Goal: Task Accomplishment & Management: Manage account settings

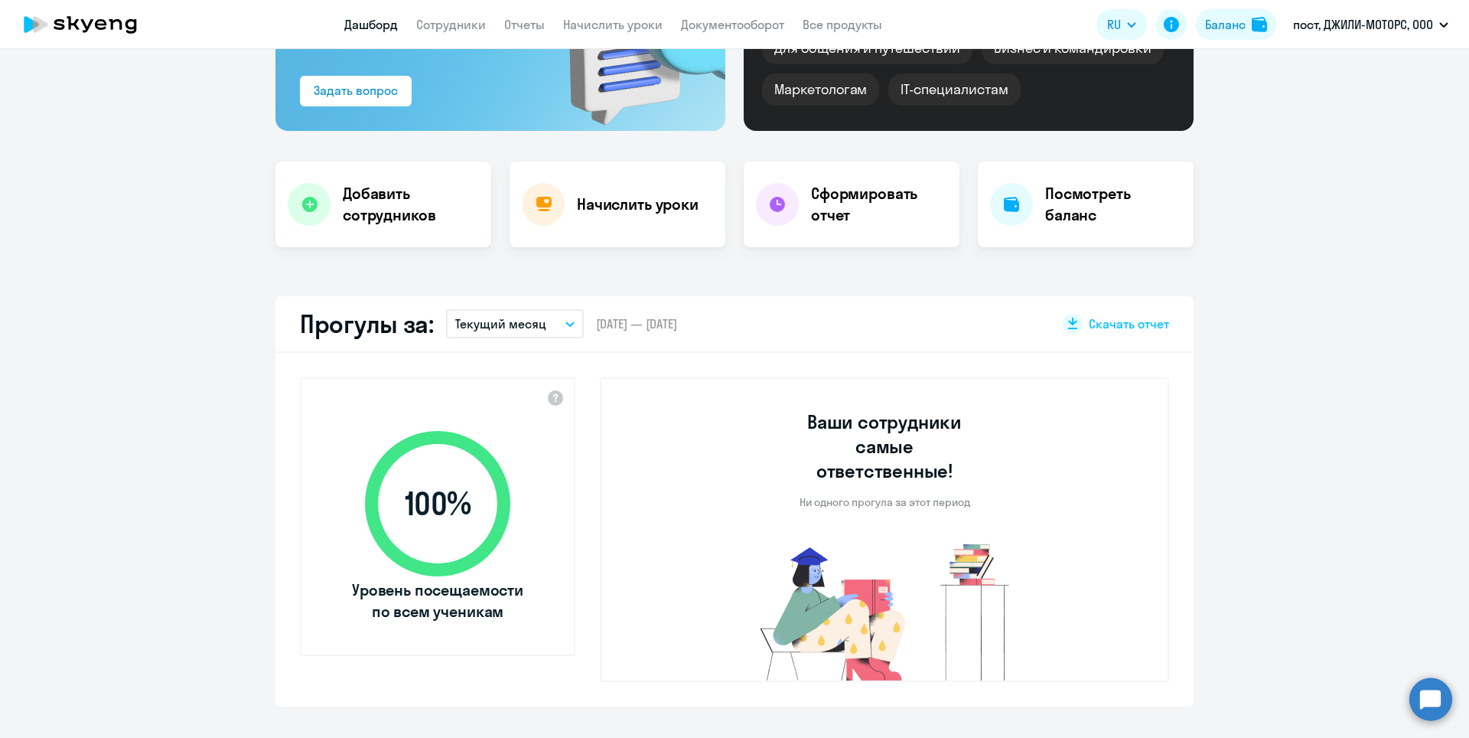
scroll to position [230, 0]
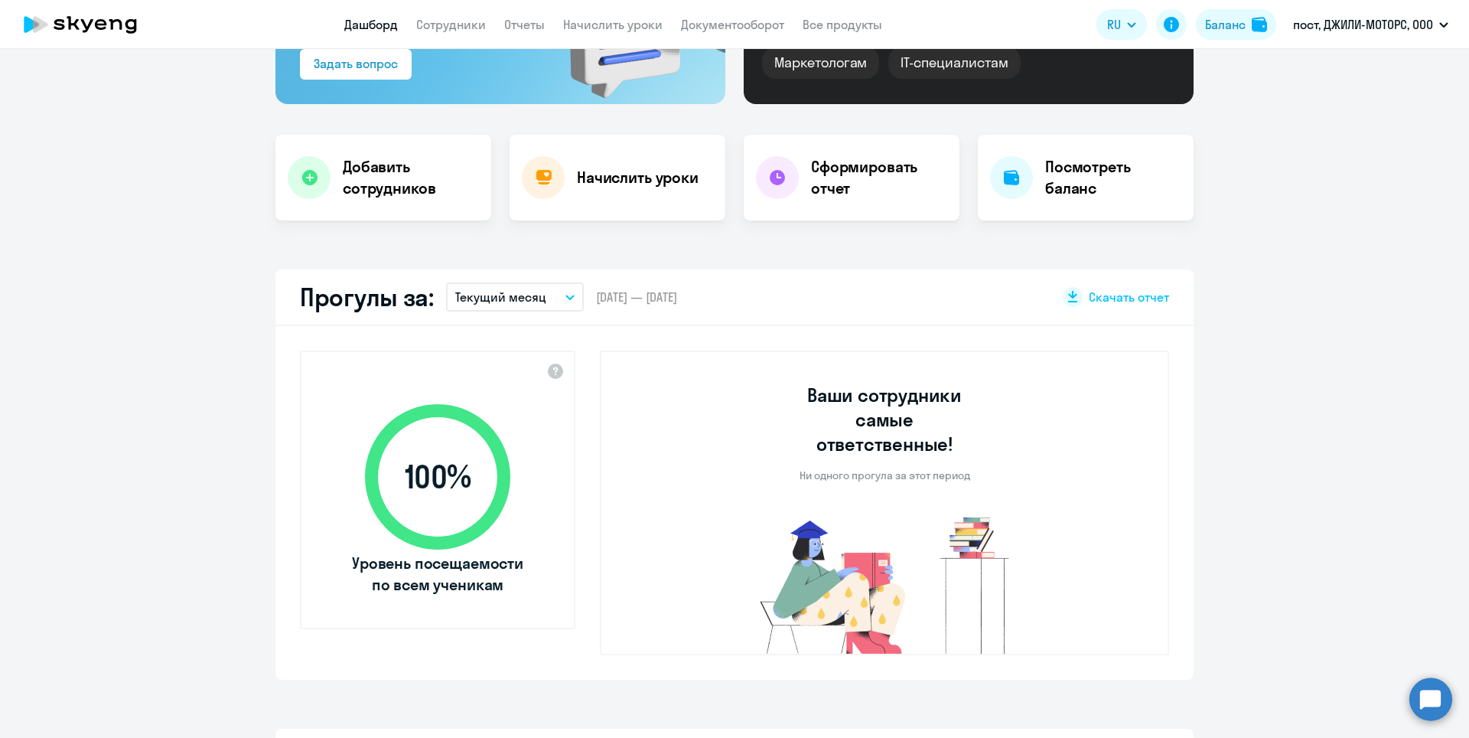
select select "30"
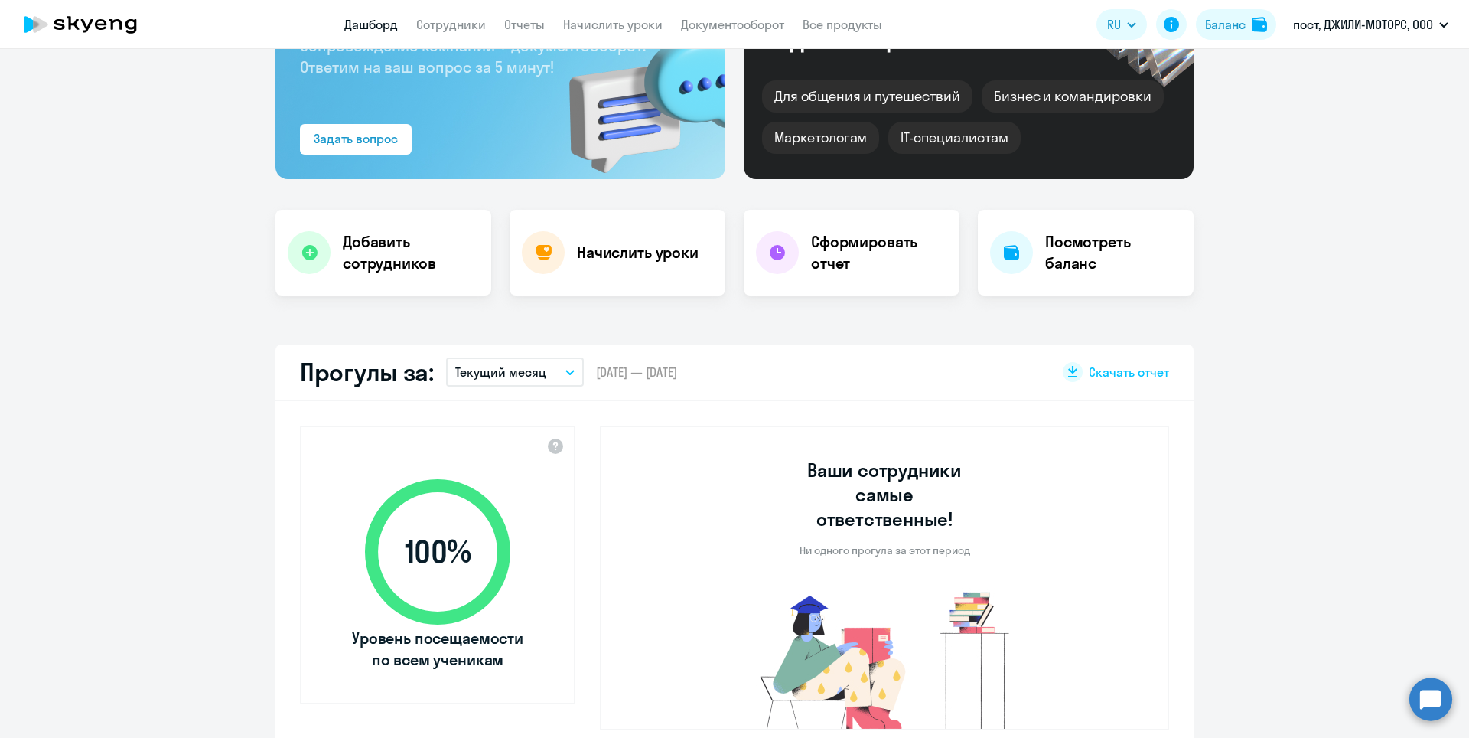
scroll to position [153, 0]
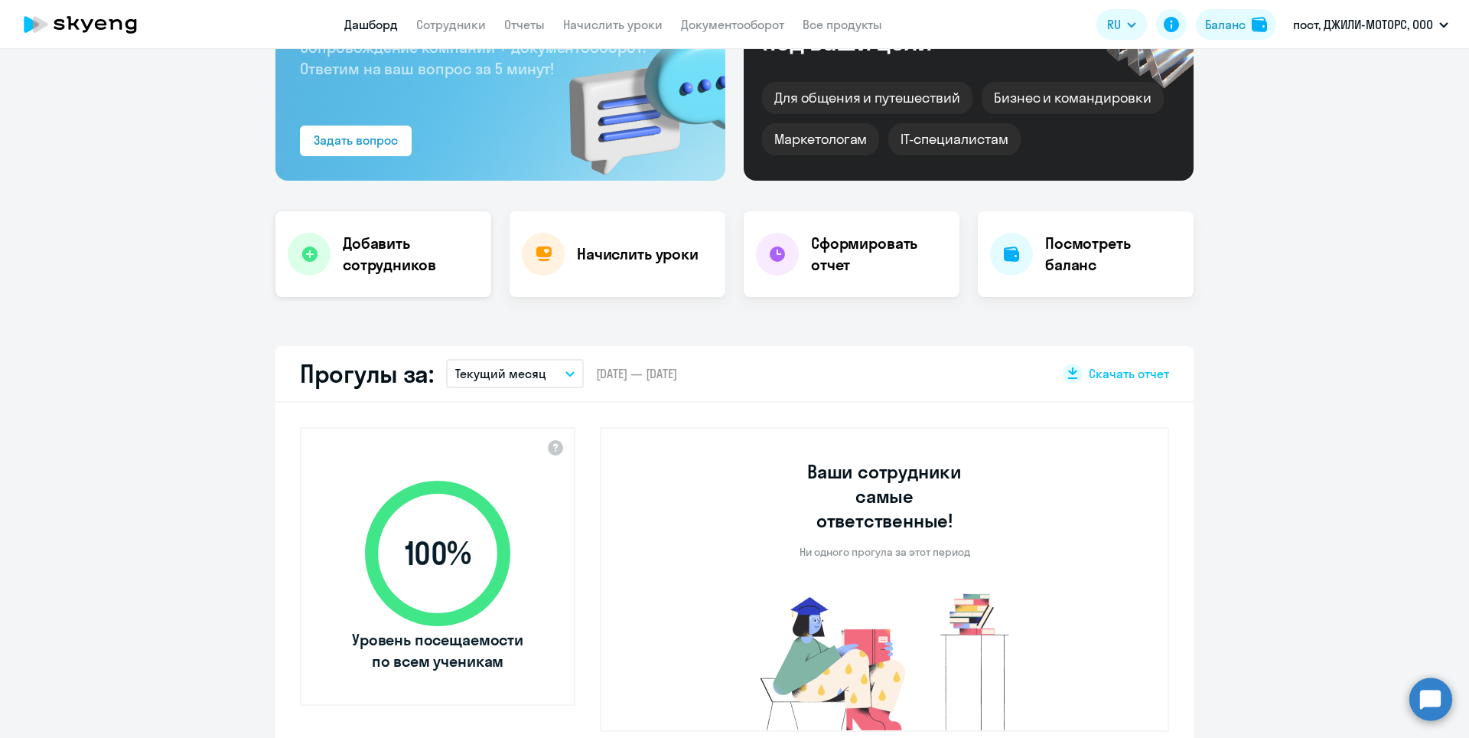
click at [396, 265] on h4 "Добавить сотрудников" at bounding box center [411, 254] width 136 height 43
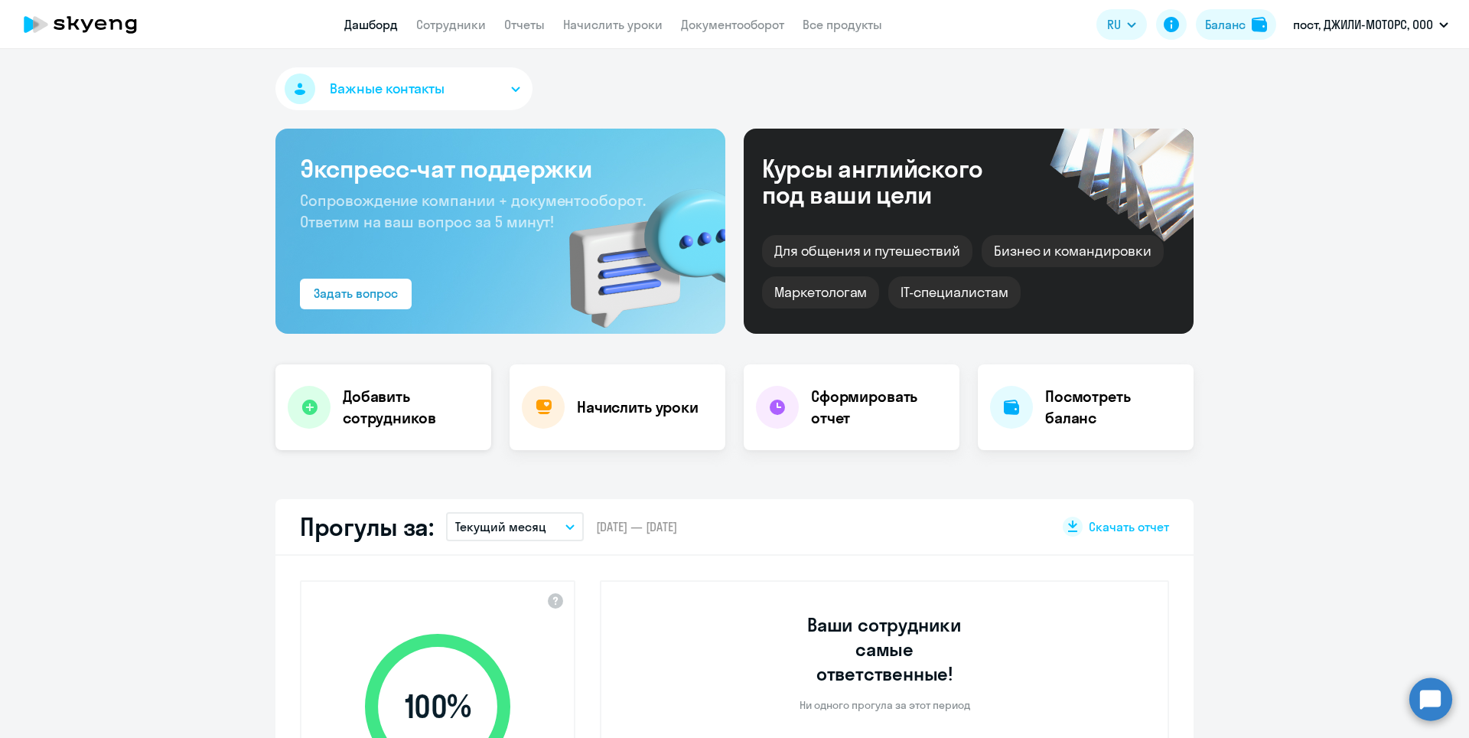
select select "english_adult_not_native_speaker"
select select "3"
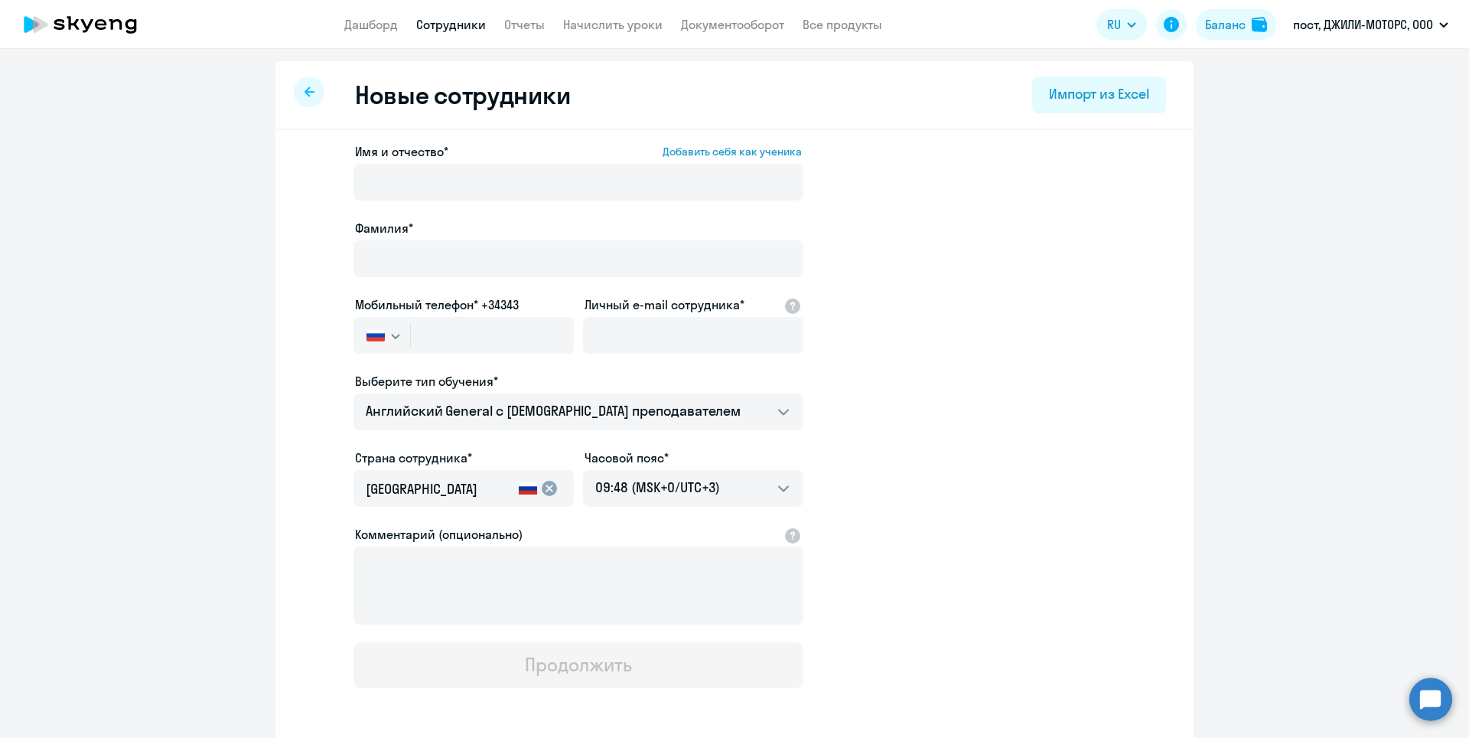
scroll to position [64, 0]
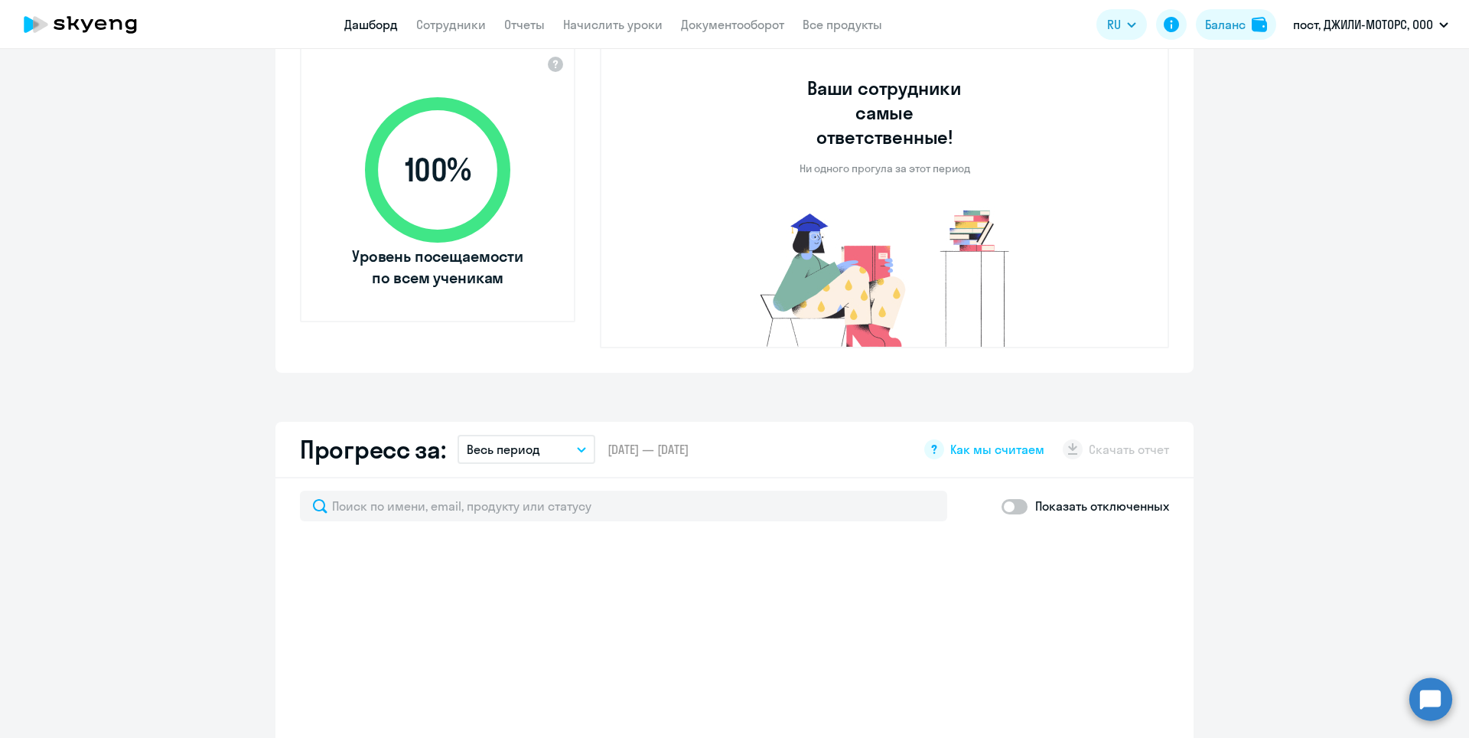
select select "30"
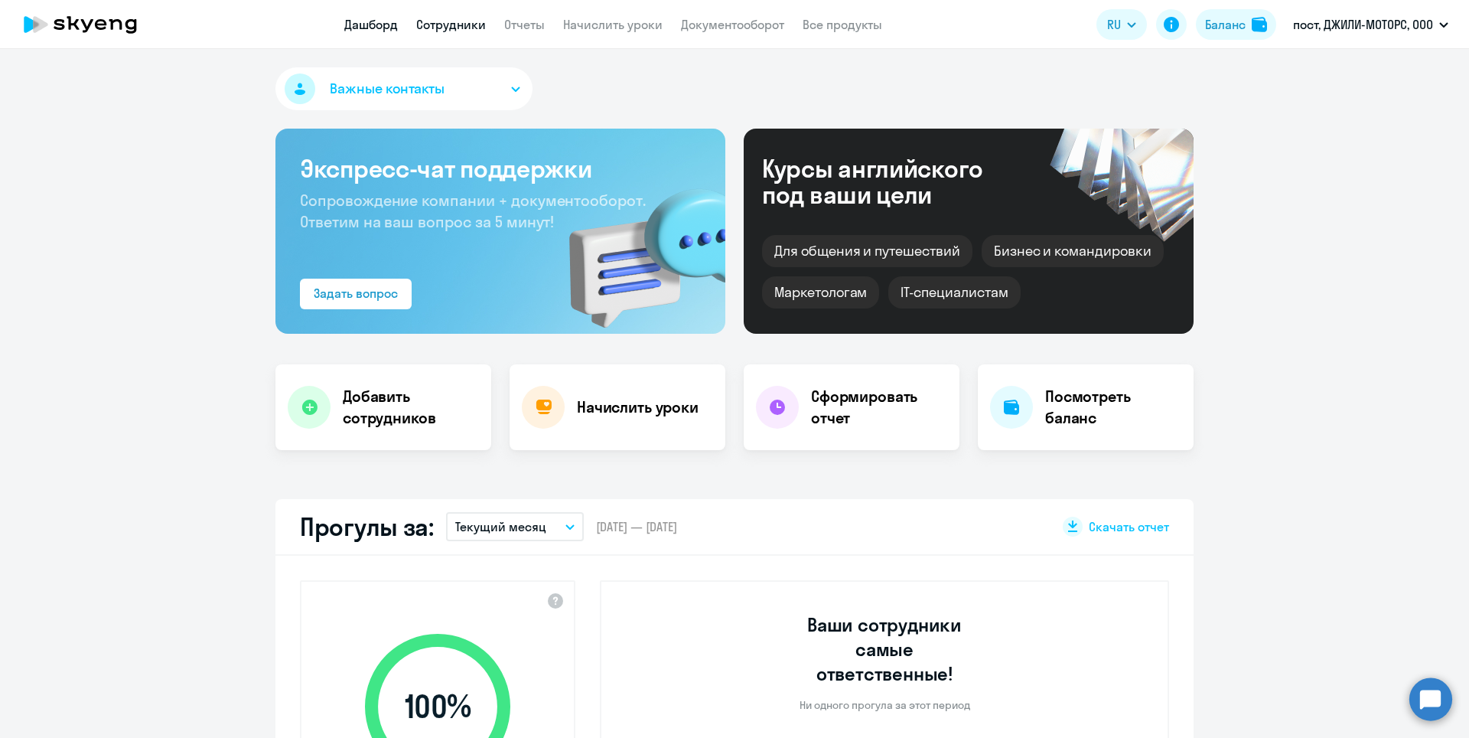
click at [443, 31] on link "Сотрудники" at bounding box center [451, 24] width 70 height 15
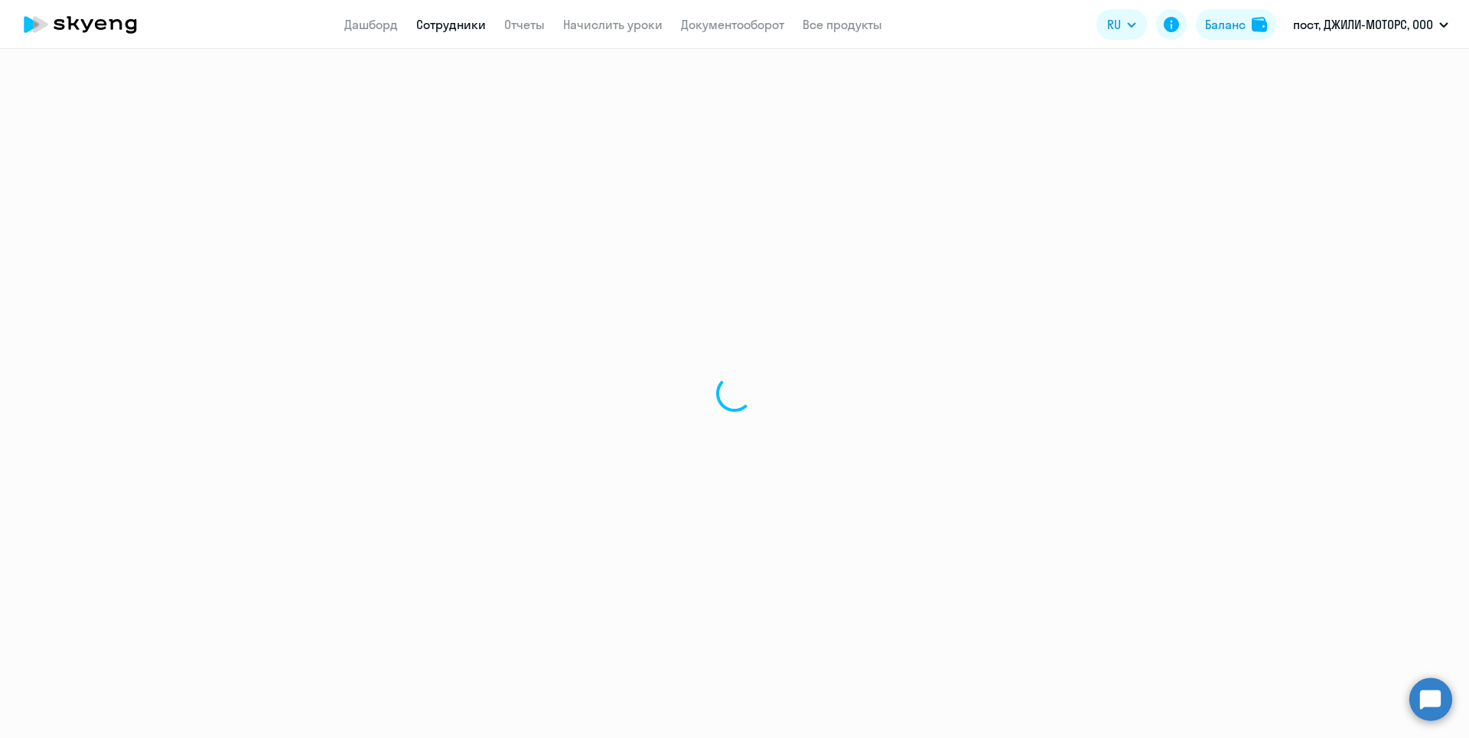
select select "30"
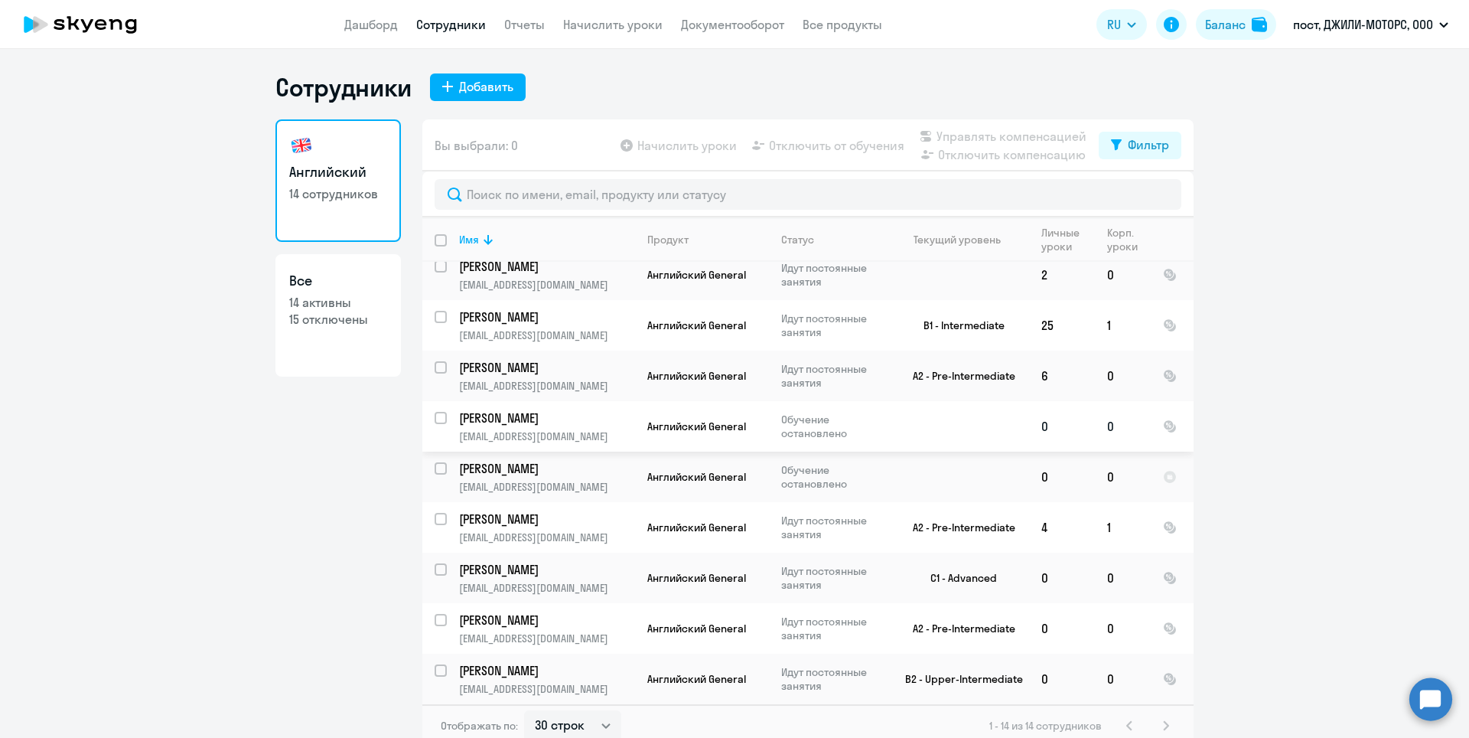
scroll to position [188, 0]
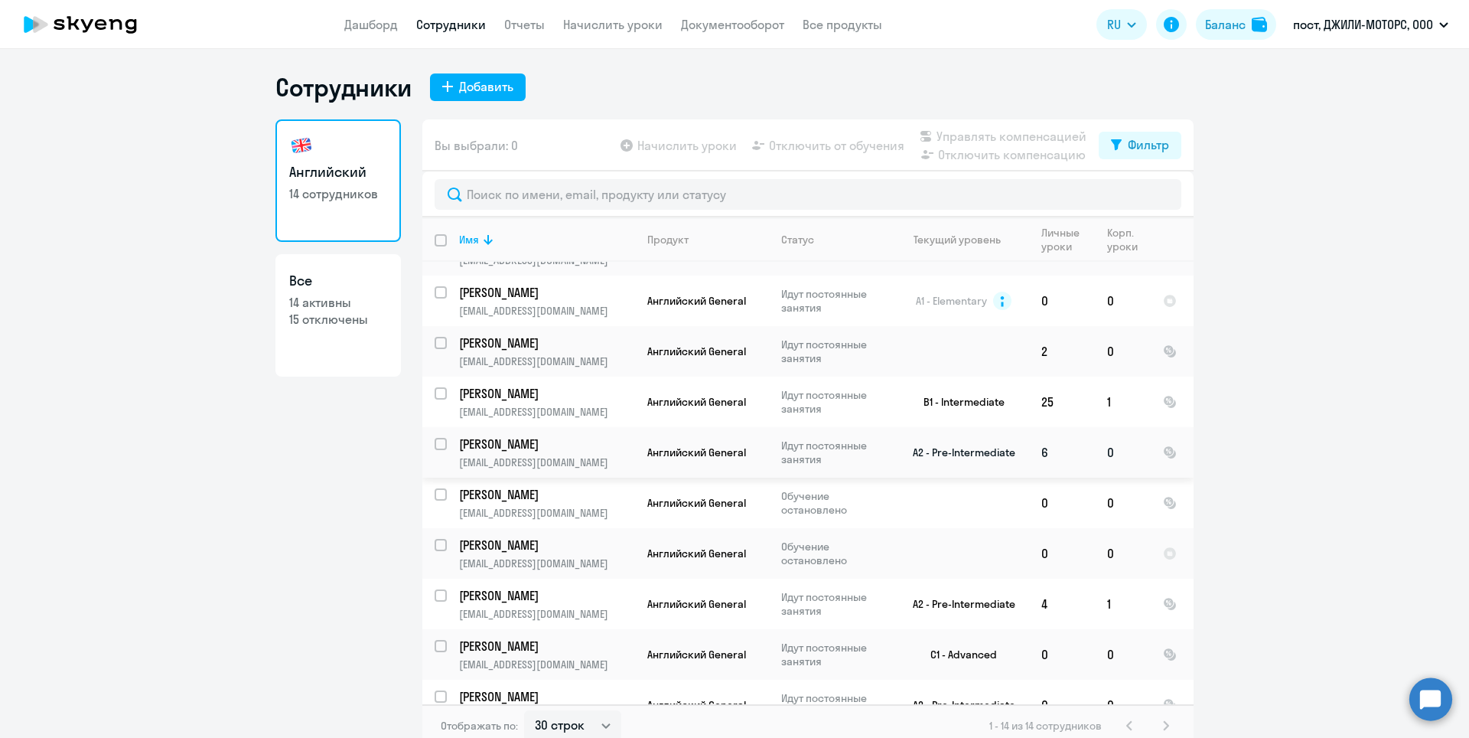
click at [516, 442] on p "[PERSON_NAME]" at bounding box center [545, 443] width 173 height 17
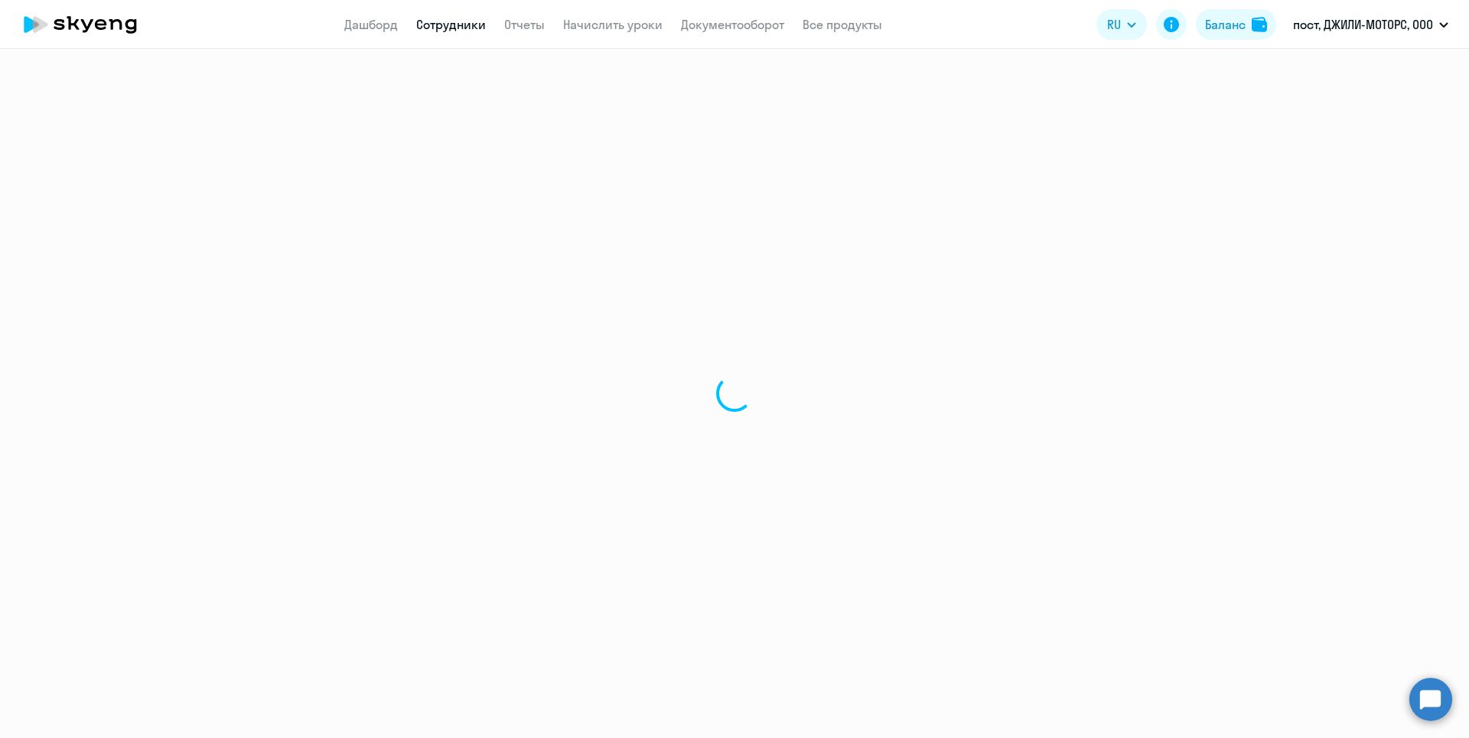
select select "english"
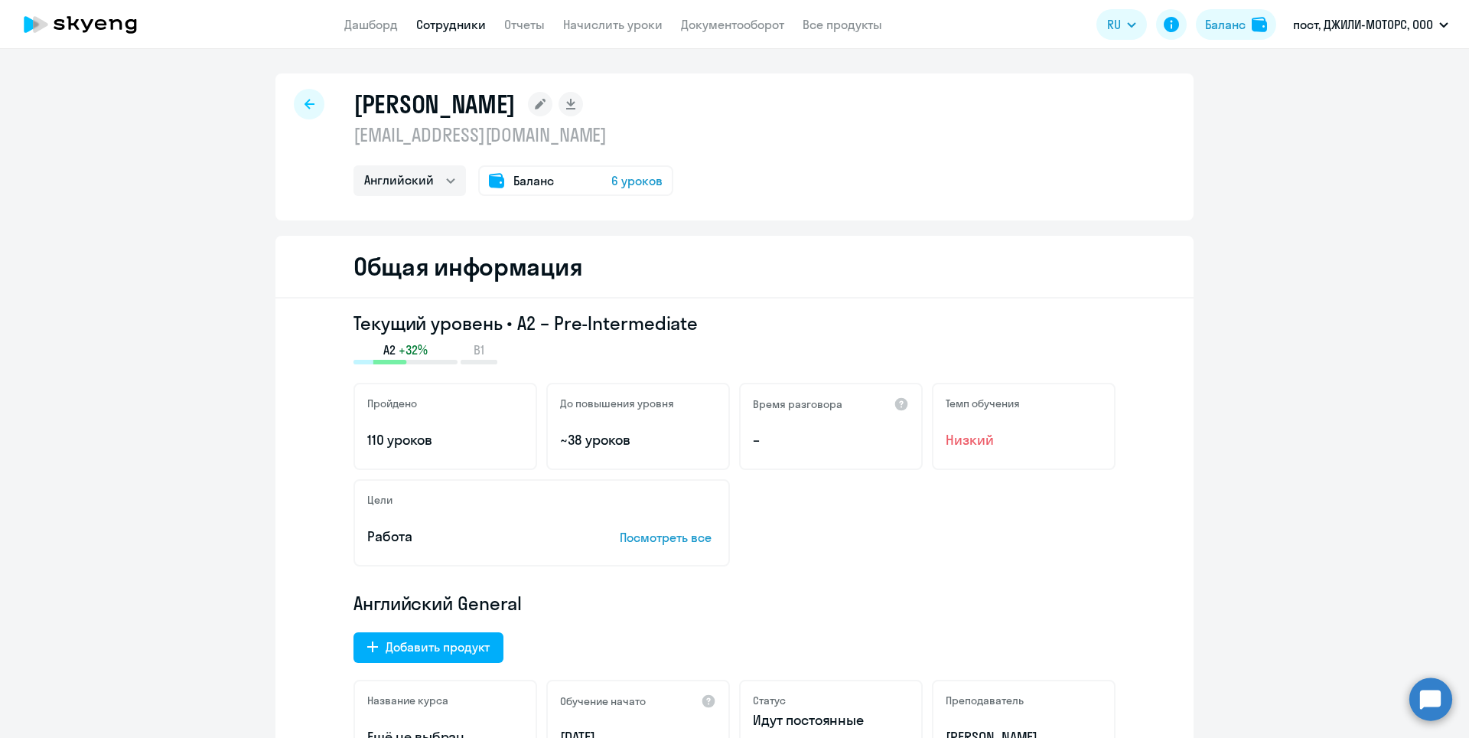
click at [308, 103] on div at bounding box center [309, 104] width 31 height 31
select select "30"
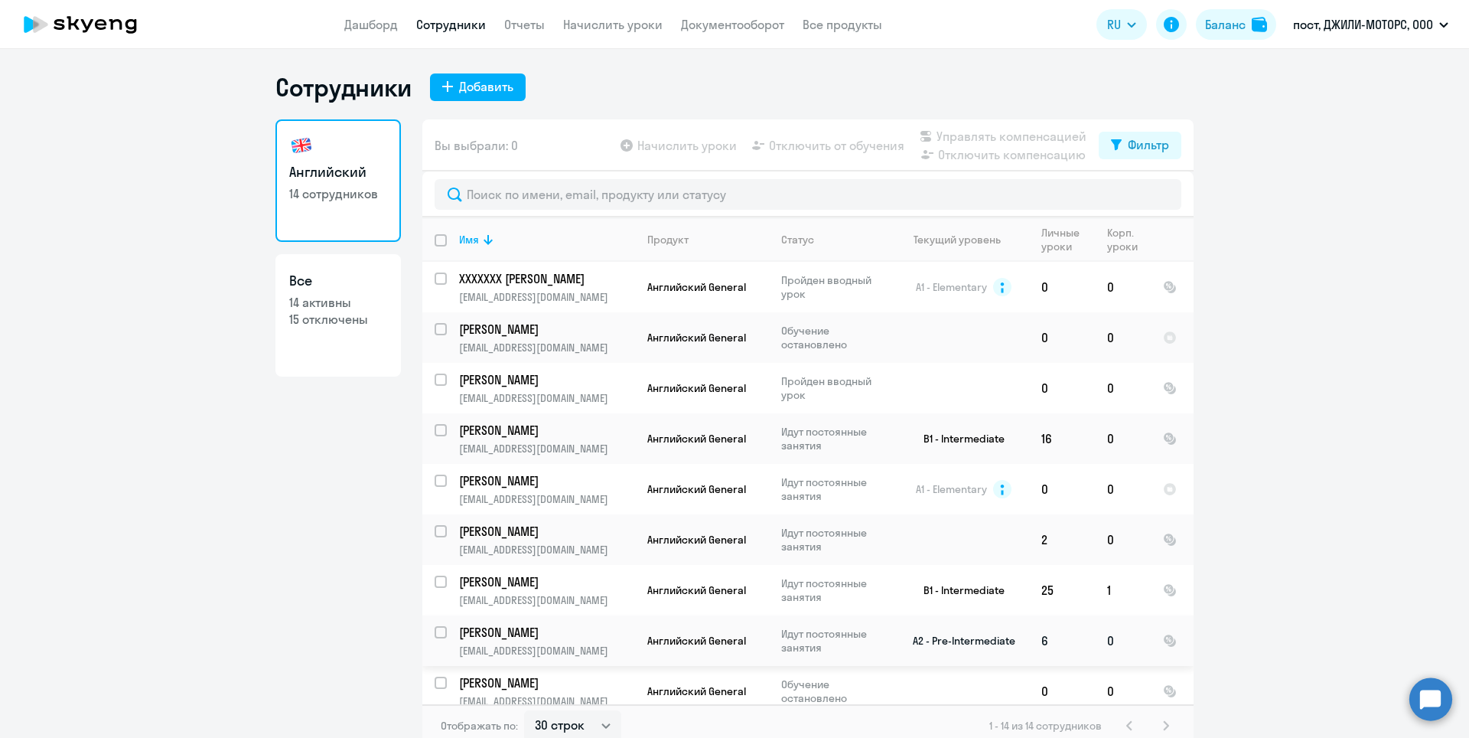
click at [447, 627] on td "[PERSON_NAME] [EMAIL_ADDRESS][DOMAIN_NAME]" at bounding box center [541, 640] width 188 height 50
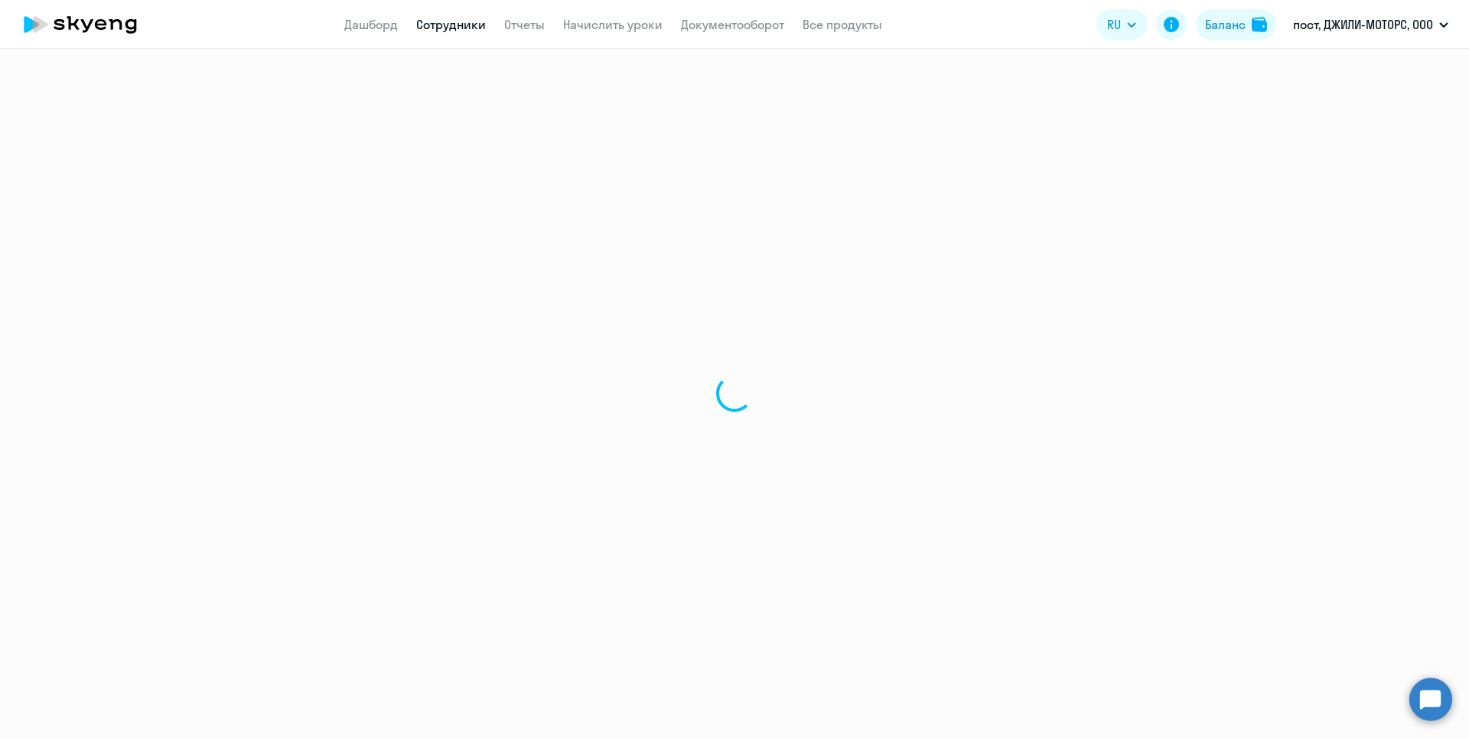
select select "english"
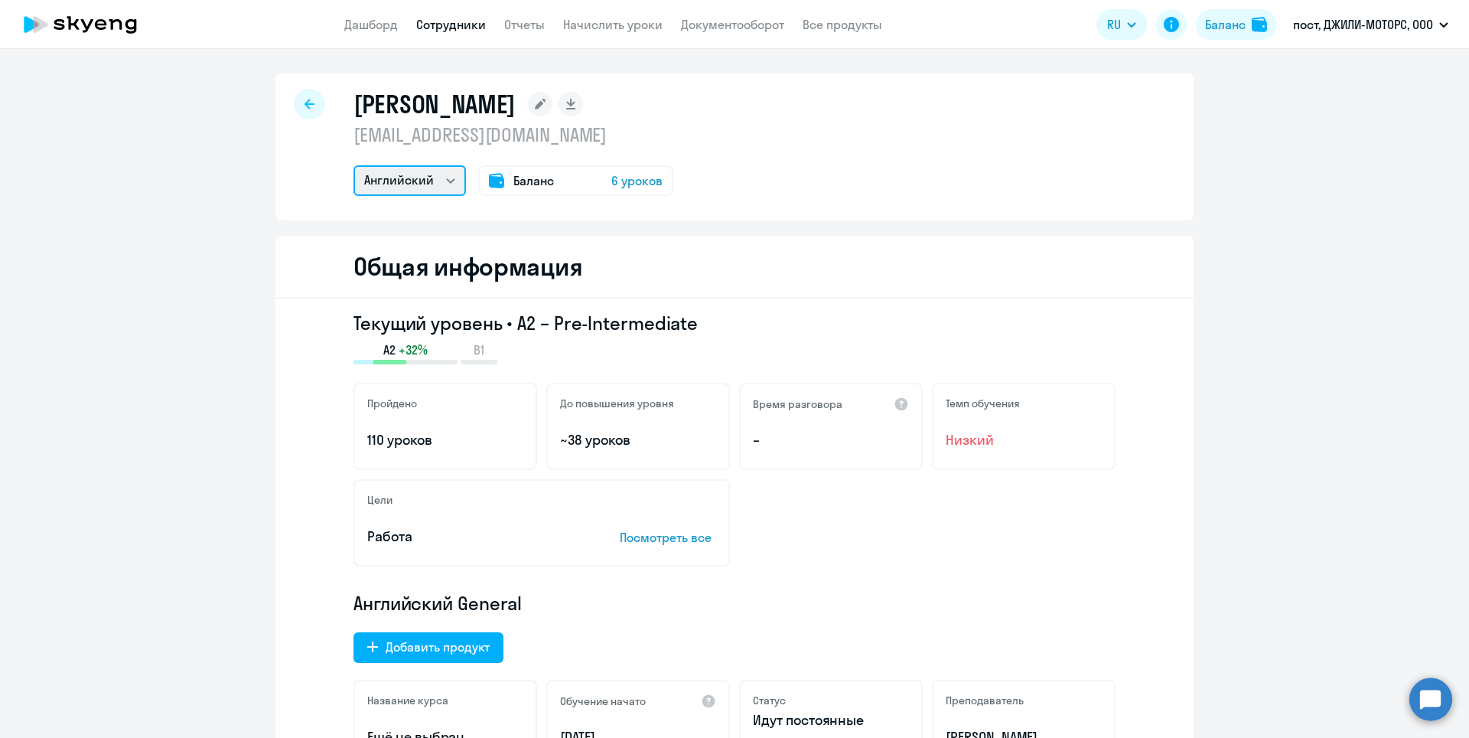
click at [442, 178] on select "Английский" at bounding box center [409, 180] width 112 height 31
click at [342, 213] on div "[PERSON_NAME] [EMAIL_ADDRESS][DOMAIN_NAME] Английский Баланс 6 уроков" at bounding box center [734, 146] width 918 height 147
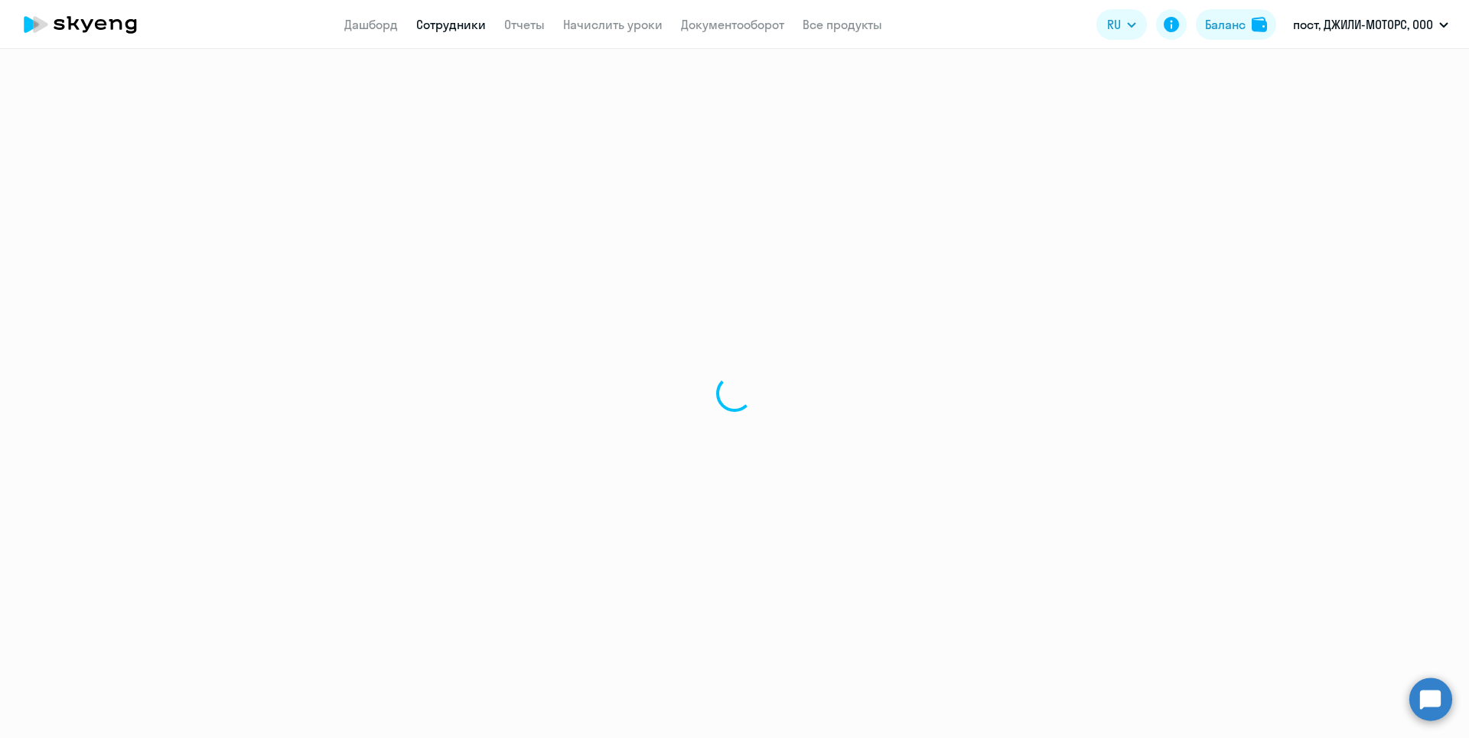
select select "30"
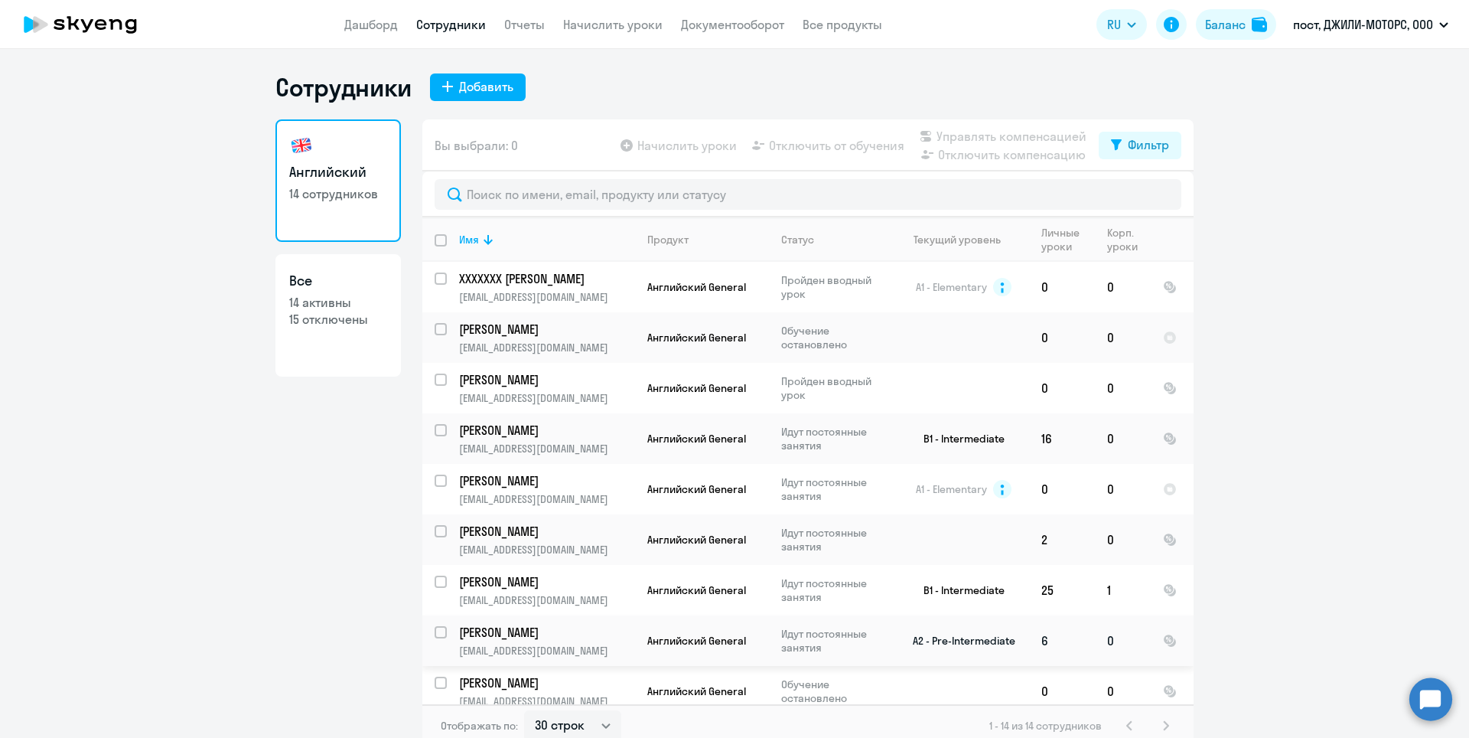
click at [441, 633] on input "select row 38615918" at bounding box center [450, 641] width 31 height 31
checkbox input "true"
click at [813, 150] on span "Отключить от обучения" at bounding box center [836, 145] width 135 height 18
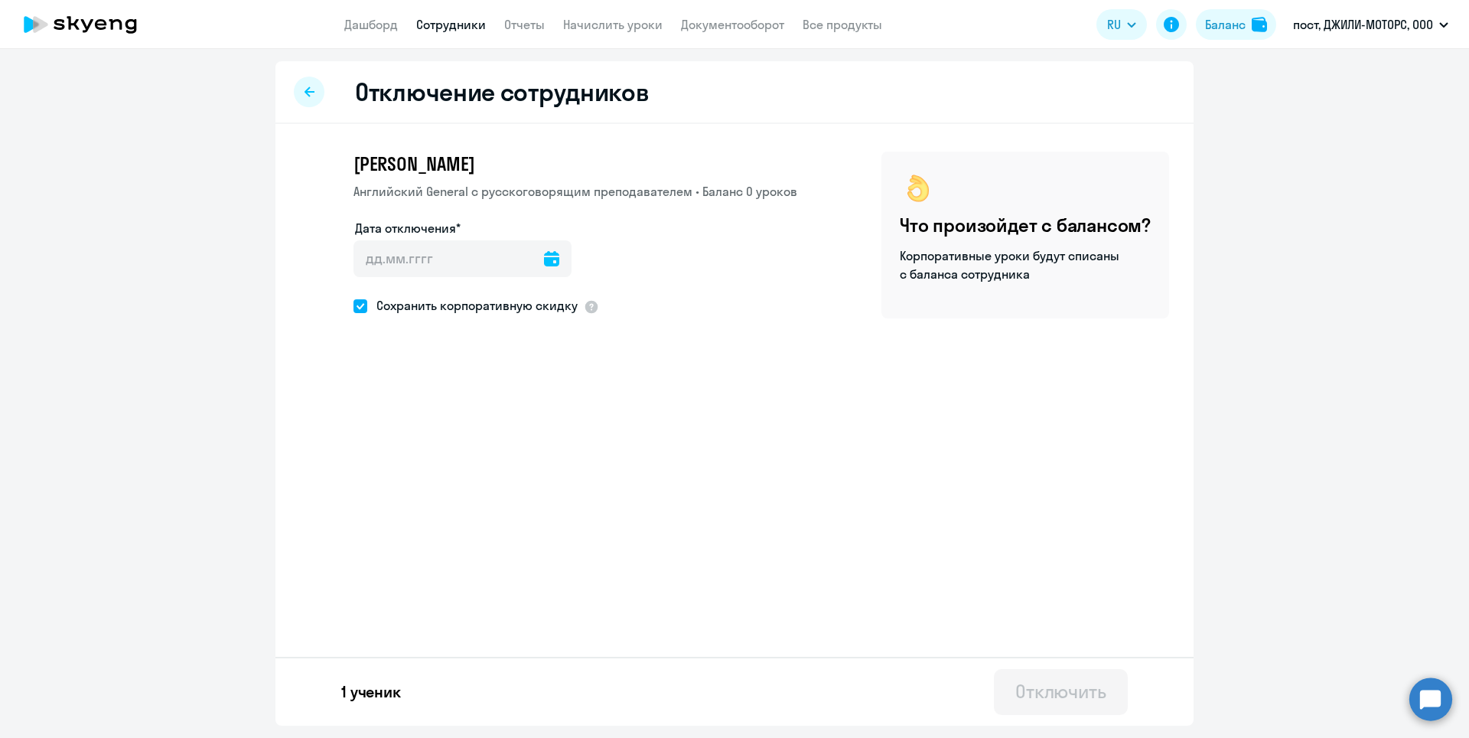
click at [544, 255] on icon at bounding box center [551, 258] width 15 height 15
click at [498, 431] on span "12" at bounding box center [498, 433] width 28 height 28
click at [494, 431] on span "12" at bounding box center [498, 433] width 28 height 28
click at [497, 430] on span "12" at bounding box center [498, 433] width 28 height 28
click at [523, 431] on span "13" at bounding box center [528, 433] width 28 height 28
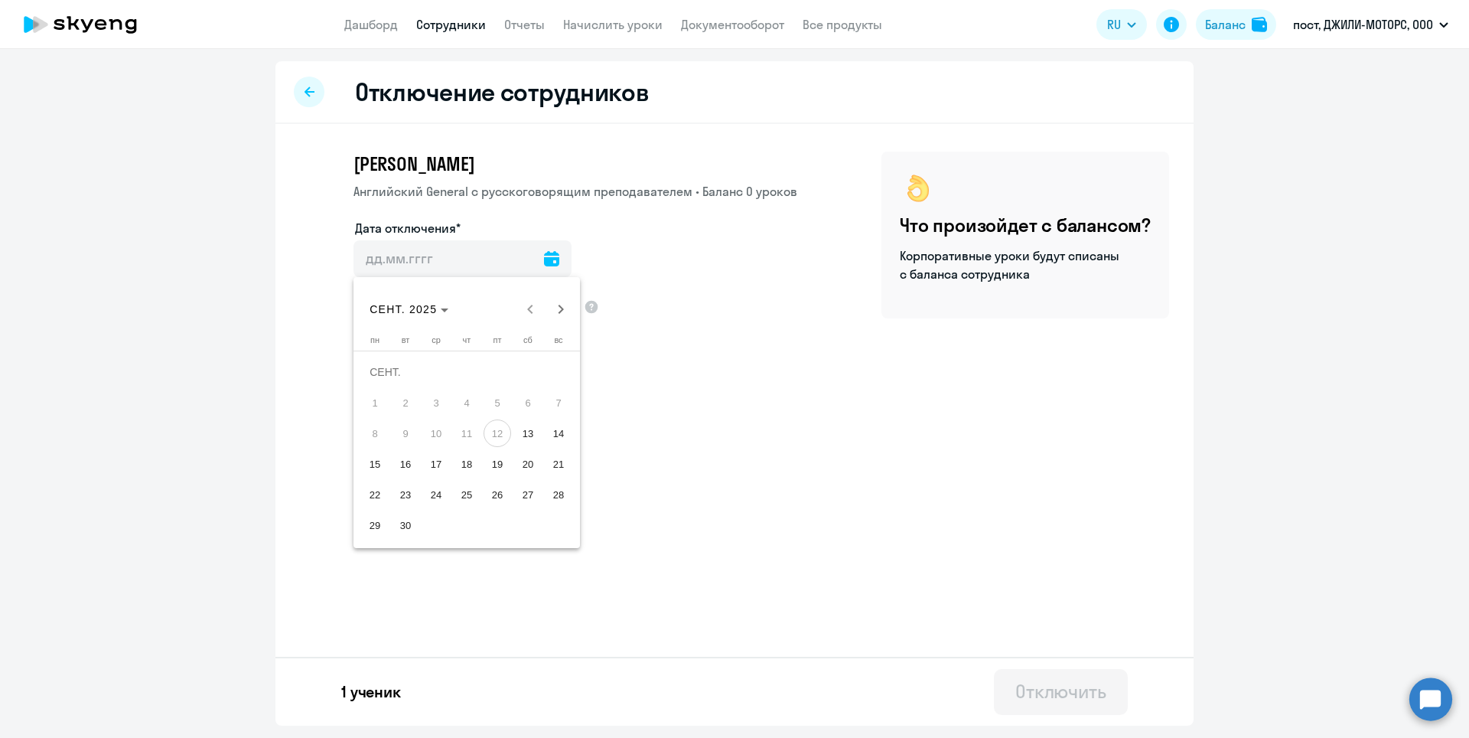
type input "[DATE]"
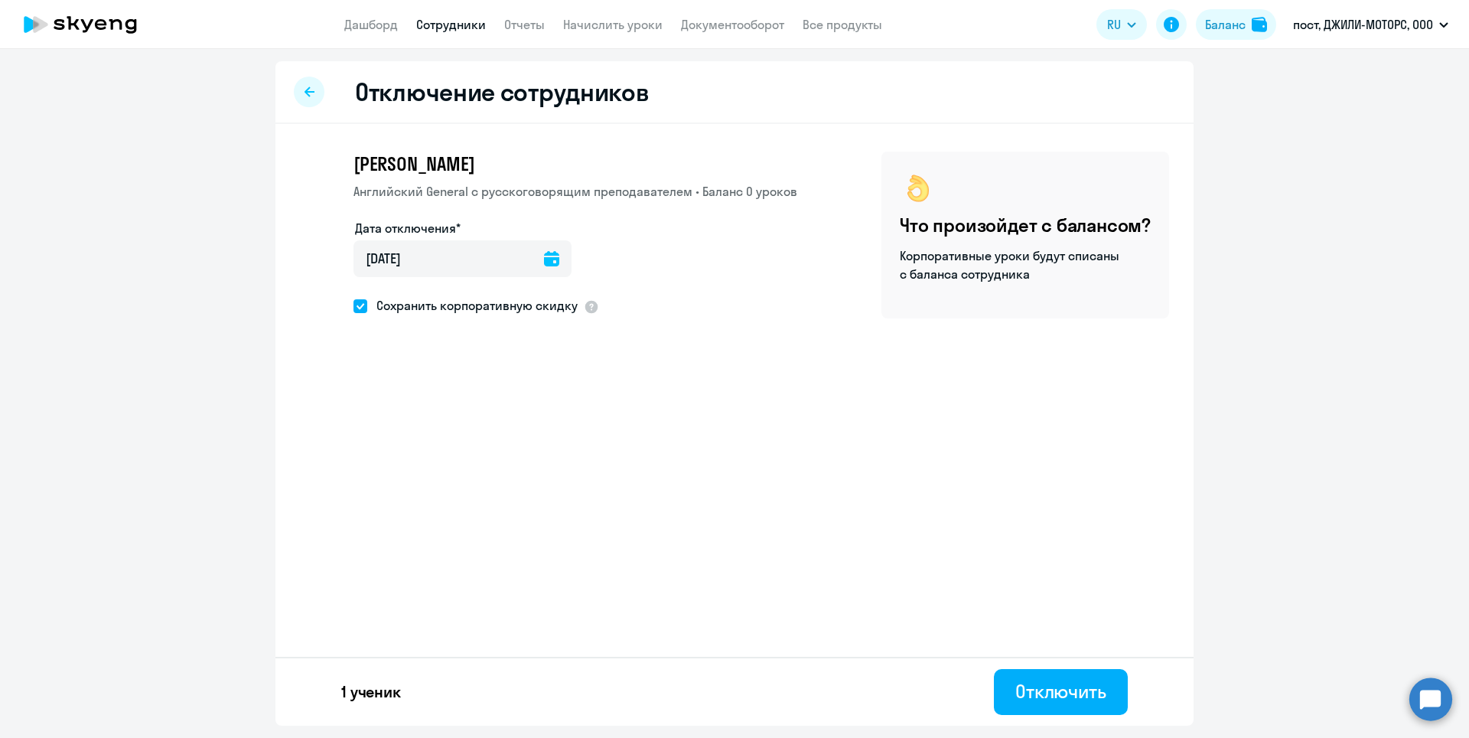
click at [365, 310] on span at bounding box center [360, 306] width 14 height 14
click at [353, 306] on input "Сохранить корпоративную скидку" at bounding box center [353, 305] width 1 height 1
checkbox input "false"
click at [1035, 687] on div "Отключить" at bounding box center [1060, 691] width 91 height 24
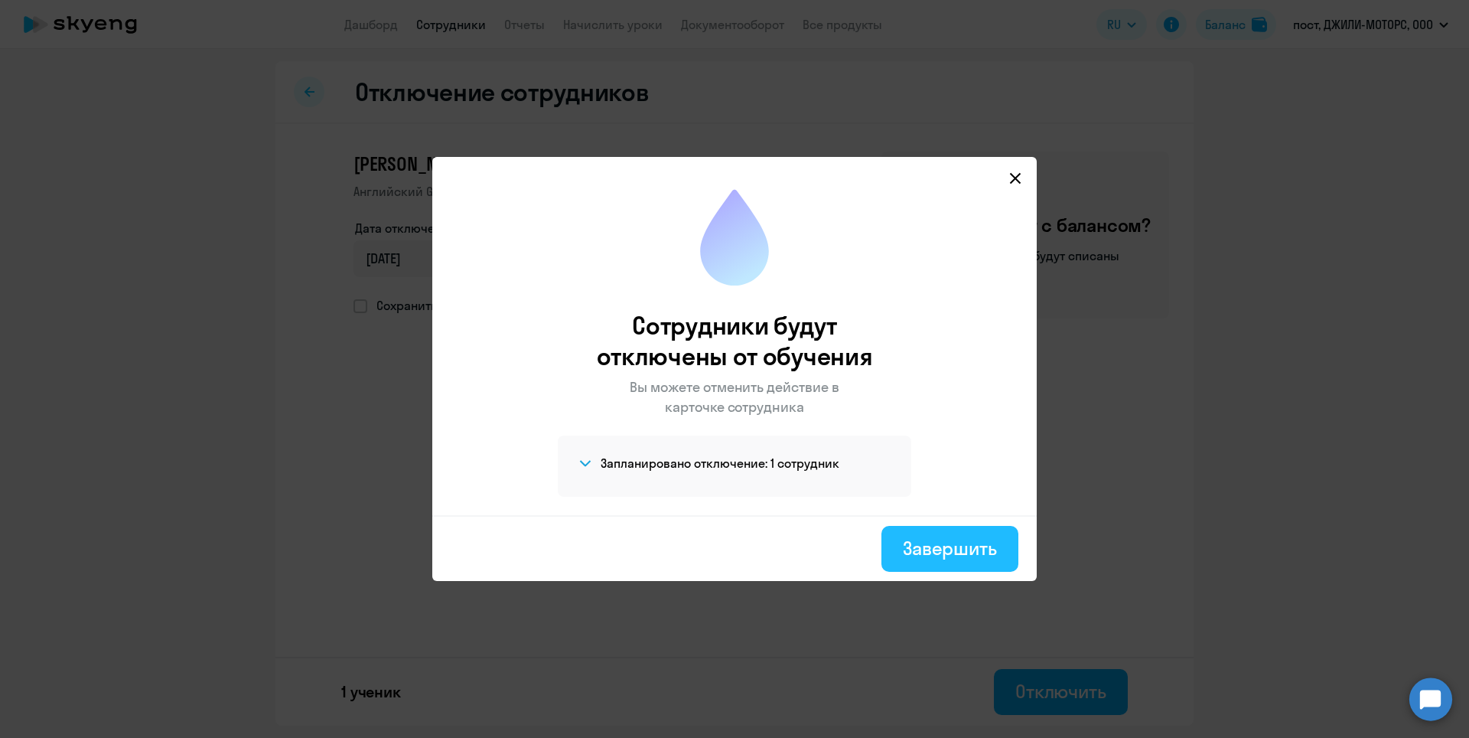
click at [924, 529] on button "Завершить" at bounding box center [949, 549] width 137 height 46
select select "30"
